Goal: Task Accomplishment & Management: Use online tool/utility

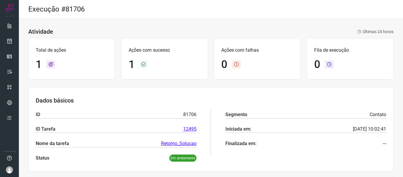
scroll to position [81, 0]
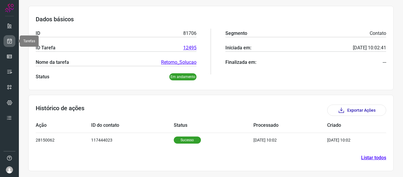
click at [9, 45] on link at bounding box center [10, 41] width 12 height 12
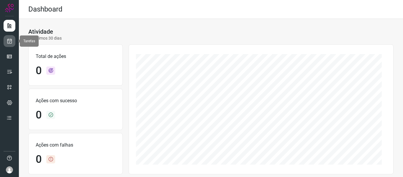
click at [4, 38] on link at bounding box center [10, 41] width 12 height 12
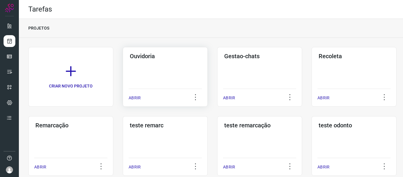
click at [134, 98] on p "ABRIR" at bounding box center [135, 98] width 12 height 6
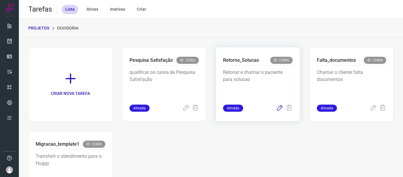
click at [278, 109] on icon at bounding box center [279, 108] width 7 height 7
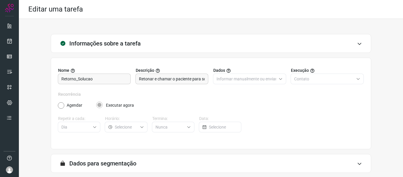
scroll to position [54, 0]
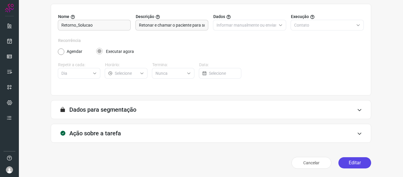
click at [352, 161] on button "Editar" at bounding box center [355, 162] width 33 height 11
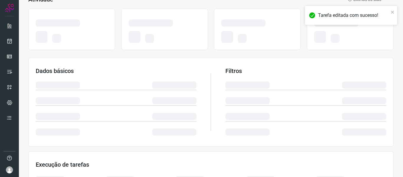
scroll to position [139, 0]
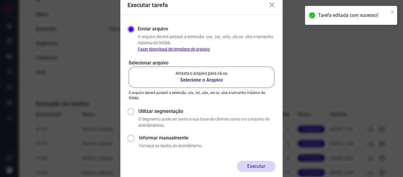
click at [248, 77] on label "Arraste o arquivo para cá ou Selecione o Arquivo" at bounding box center [202, 76] width 146 height 21
click at [0, 0] on input "Arraste o arquivo para cá ou Selecione o Arquivo" at bounding box center [0, 0] width 0 height 0
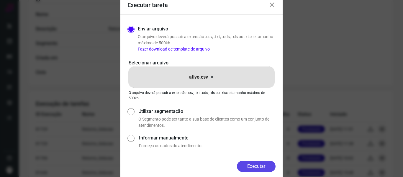
click at [252, 165] on button "Executar" at bounding box center [256, 166] width 39 height 11
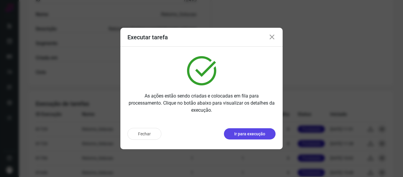
click at [257, 134] on p "Ir para execução" at bounding box center [249, 134] width 31 height 6
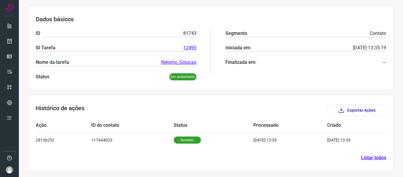
scroll to position [81, 0]
